Goal: Download file/media

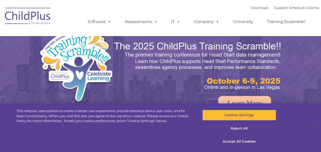
select select "MEDIUM"
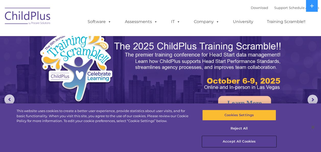
click at [238, 142] on button "Accept All Cookies" at bounding box center [239, 141] width 74 height 11
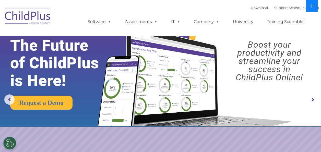
click at [310, 6] on icon at bounding box center [312, 6] width 4 height 4
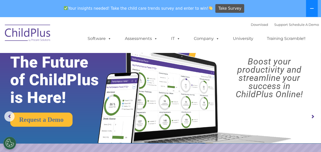
click at [310, 6] on button at bounding box center [312, 8] width 12 height 17
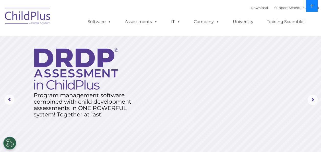
click at [310, 6] on icon at bounding box center [312, 6] width 4 height 4
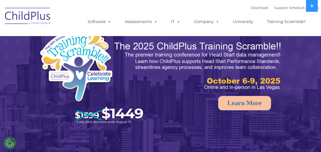
select select "MEDIUM"
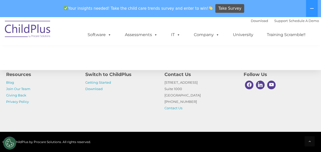
scroll to position [596, 0]
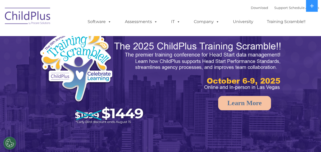
select select "MEDIUM"
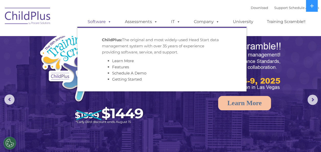
click at [108, 22] on span at bounding box center [109, 21] width 6 height 5
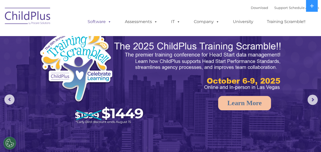
click at [110, 22] on span at bounding box center [109, 21] width 6 height 5
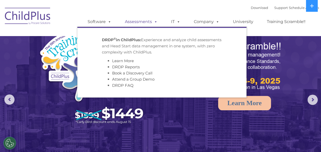
click at [154, 22] on span at bounding box center [155, 21] width 6 height 5
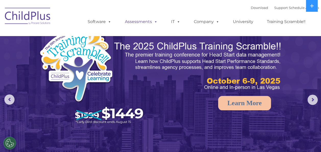
click at [154, 22] on span at bounding box center [155, 21] width 6 height 5
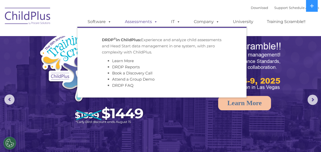
click at [154, 22] on span at bounding box center [155, 21] width 6 height 5
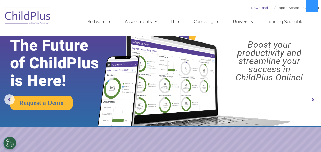
click at [256, 9] on link "Download" at bounding box center [259, 8] width 17 height 4
